Goal: Information Seeking & Learning: Learn about a topic

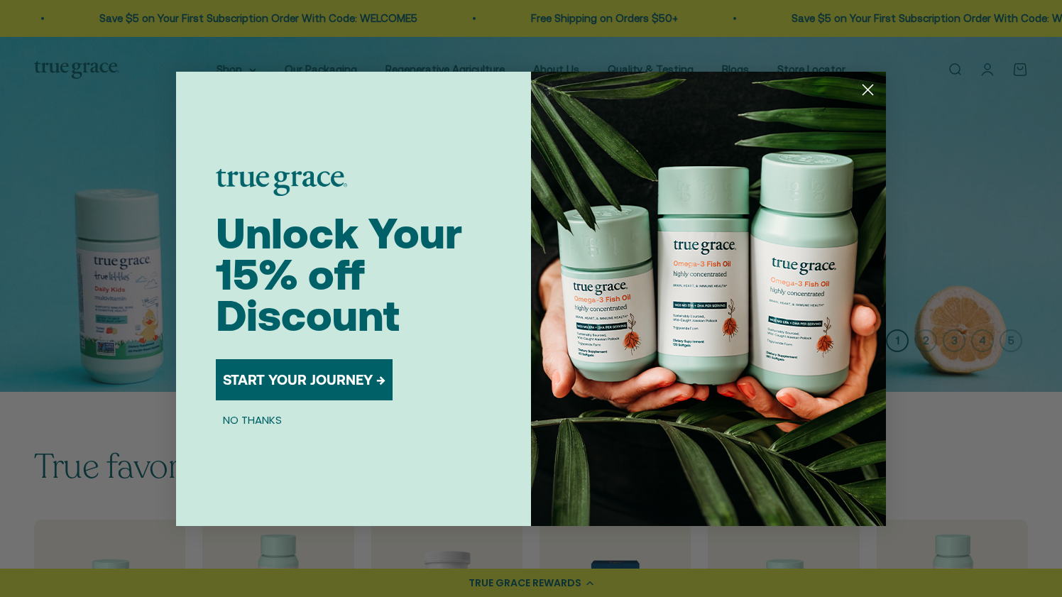
click at [866, 94] on circle "Close dialog" at bounding box center [867, 88] width 23 height 23
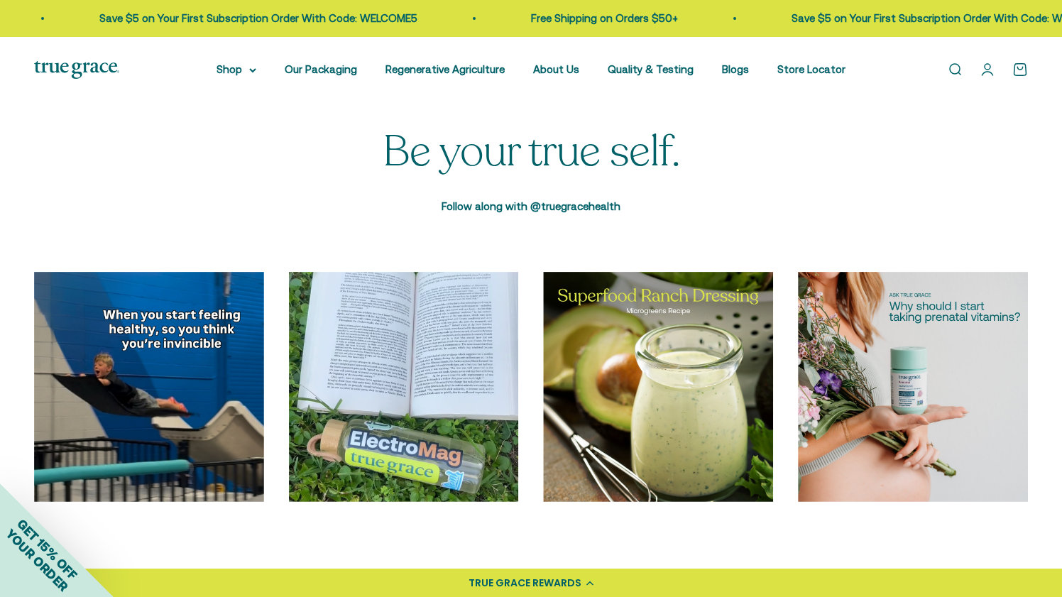
scroll to position [5114, 0]
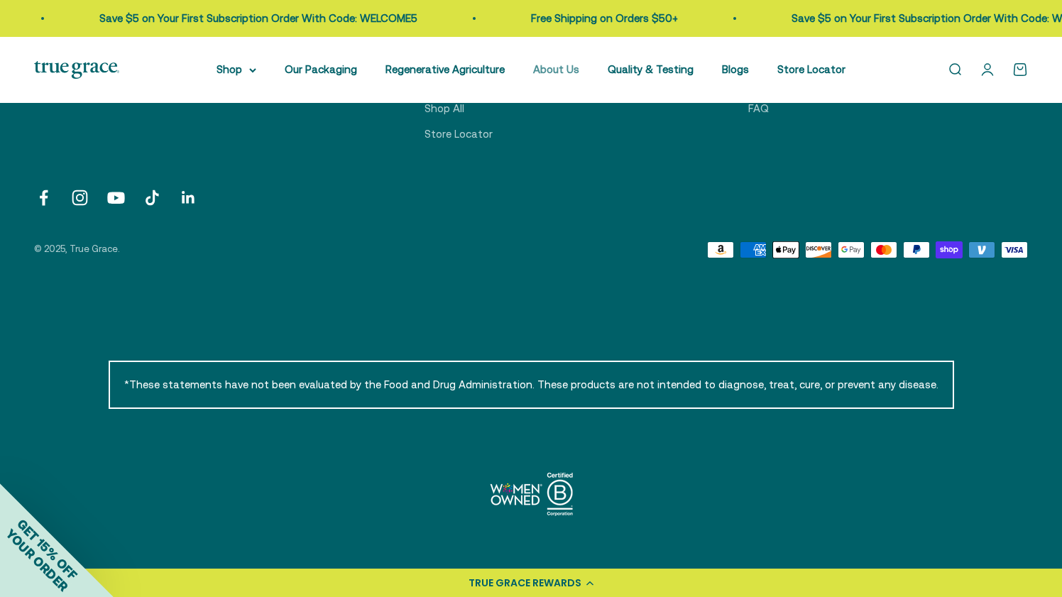
click at [555, 70] on link "About Us" at bounding box center [556, 69] width 46 height 12
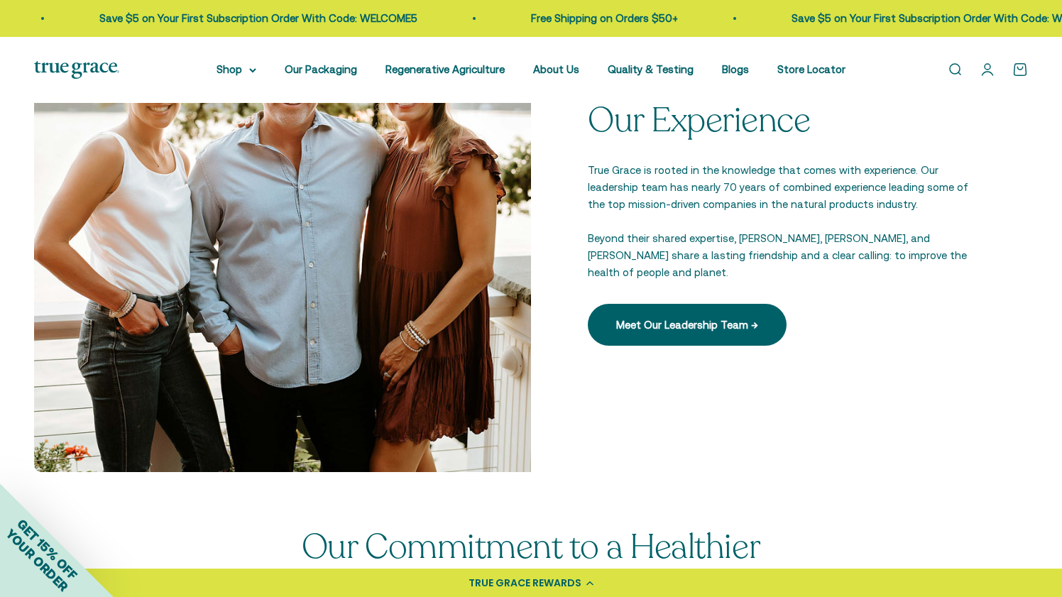
scroll to position [2053, 0]
drag, startPoint x: 636, startPoint y: 179, endPoint x: 593, endPoint y: 179, distance: 42.6
click at [593, 179] on p "True Grace is rooted in the knowledge that comes with experience. Our leadershi…" at bounding box center [779, 188] width 383 height 51
drag, startPoint x: 586, startPoint y: 181, endPoint x: 638, endPoint y: 179, distance: 52.6
click at [638, 179] on div "Our Experience True Grace is rooted in the knowledge that comes with experience…" at bounding box center [779, 224] width 497 height 497
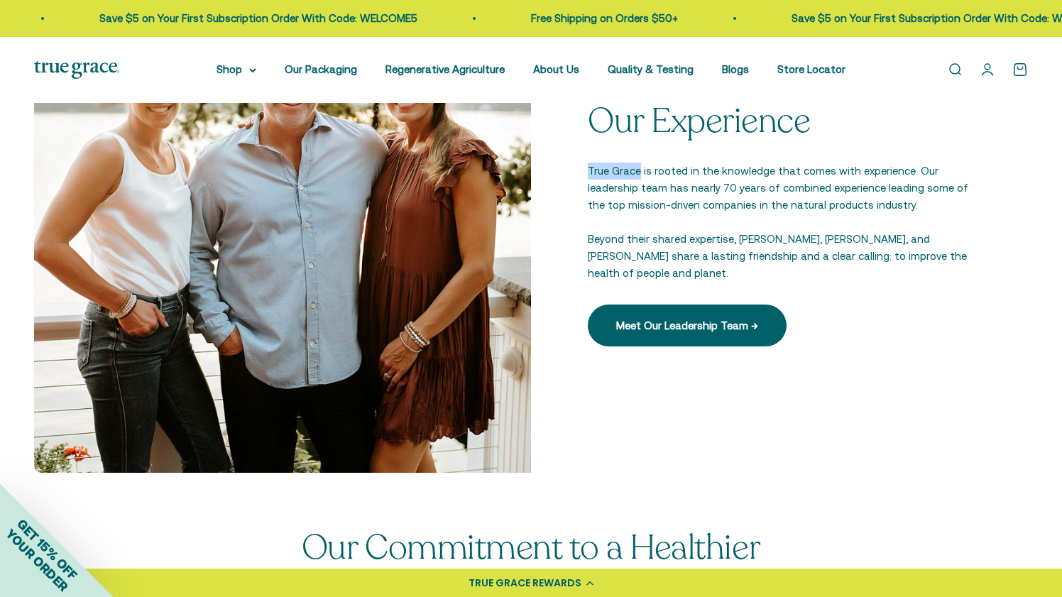
copy p "True Grace"
